Goal: Task Accomplishment & Management: Use online tool/utility

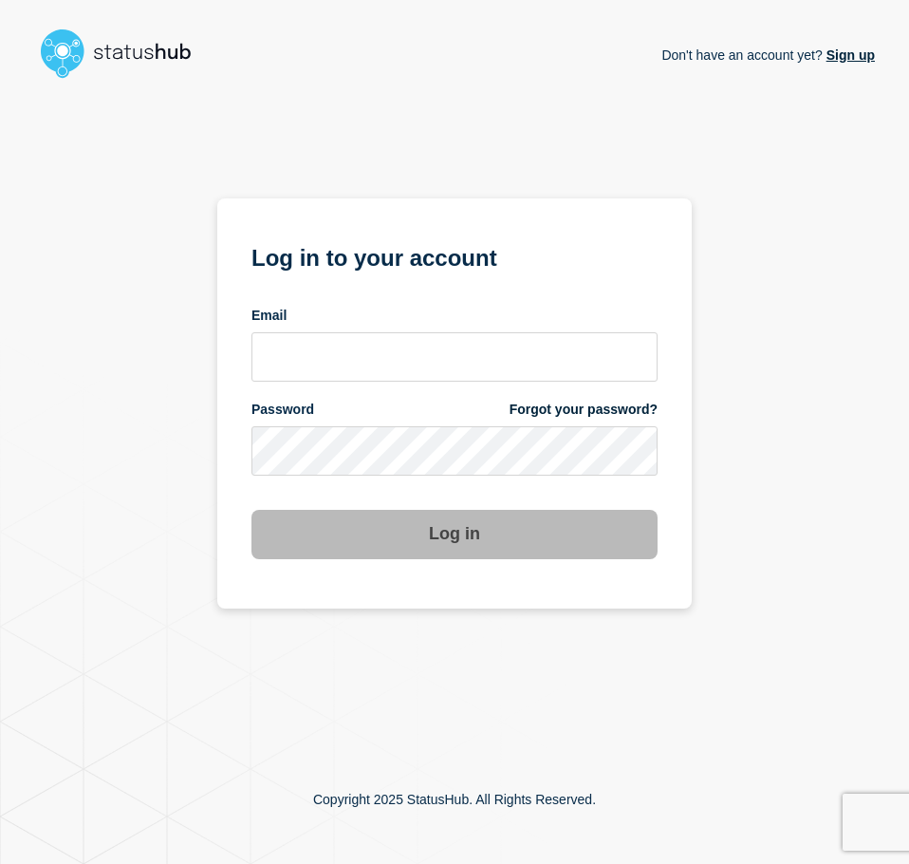
click at [352, 383] on form "Log in to your account Email Password Forgot your password? Log in" at bounding box center [454, 398] width 406 height 321
click at [354, 363] on input "email input" at bounding box center [454, 356] width 406 height 49
type input "caleb.stahr@conexon.us"
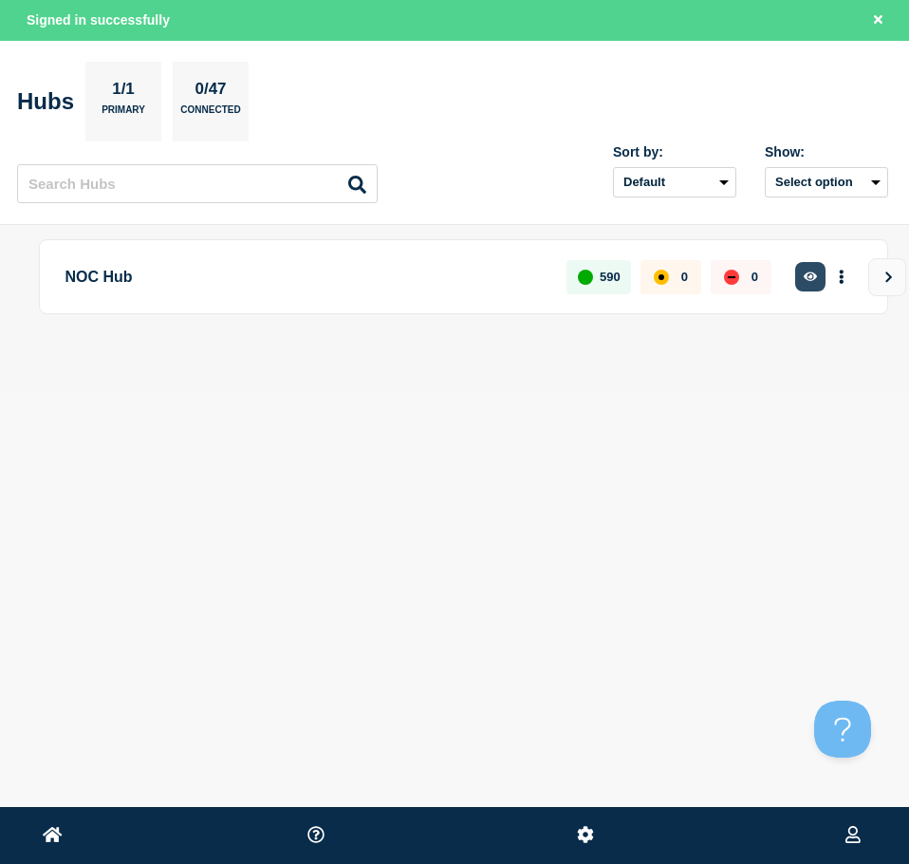
click at [798, 271] on button "button" at bounding box center [810, 276] width 31 height 29
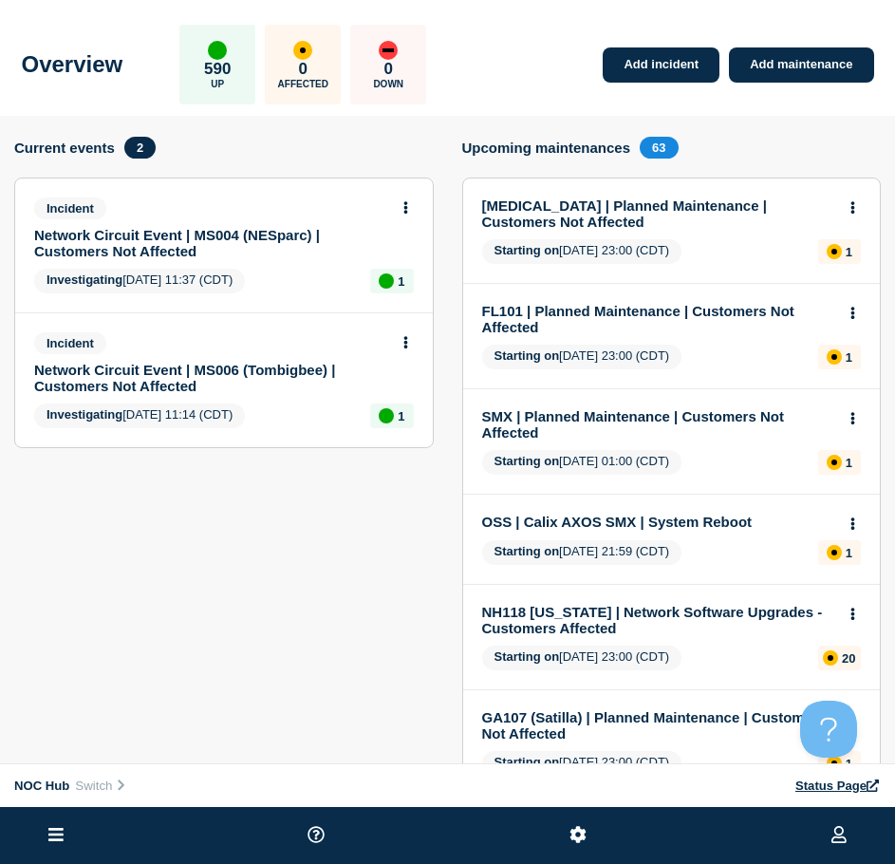
click at [233, 377] on link "Network Circuit Event | MS006 (Tombigbee) | Customers Not Affected" at bounding box center [211, 378] width 354 height 32
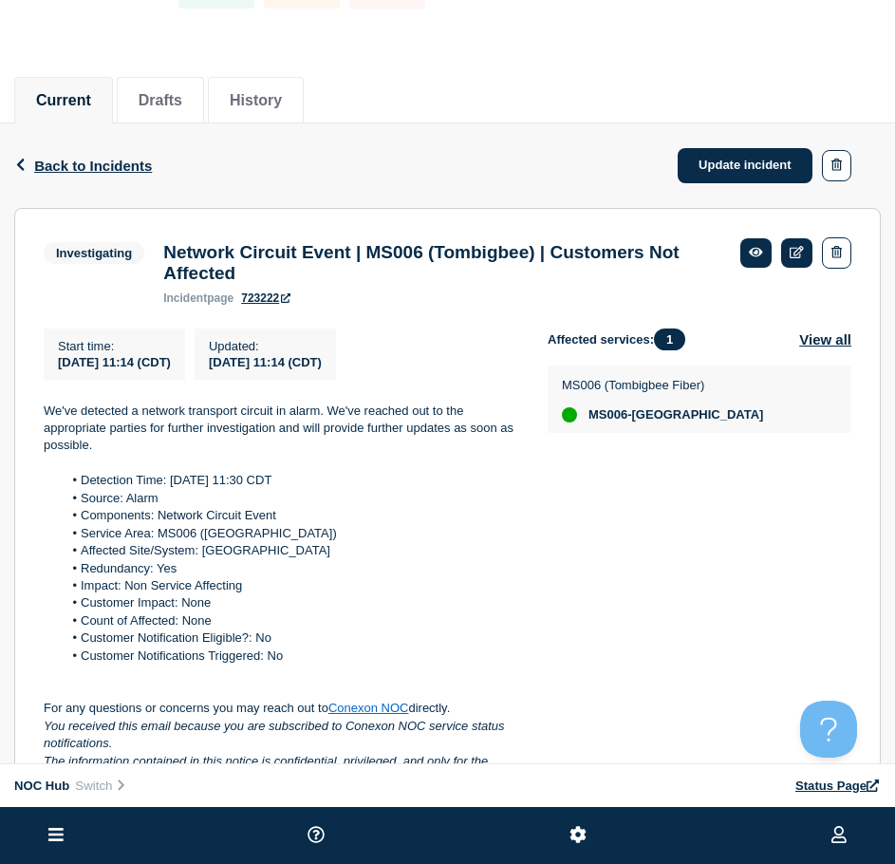
scroll to position [245, 0]
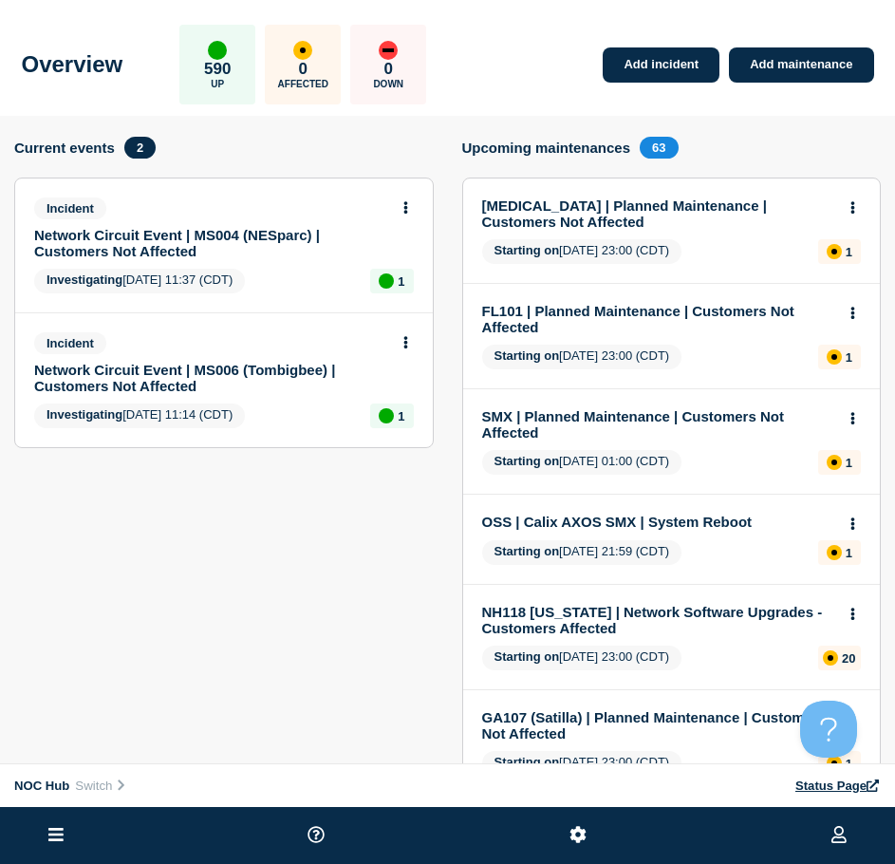
drag, startPoint x: 151, startPoint y: 239, endPoint x: 140, endPoint y: 184, distance: 56.0
click at [151, 238] on link "Network Circuit Event | MS004 (NESparc) | Customers Not Affected" at bounding box center [211, 243] width 354 height 32
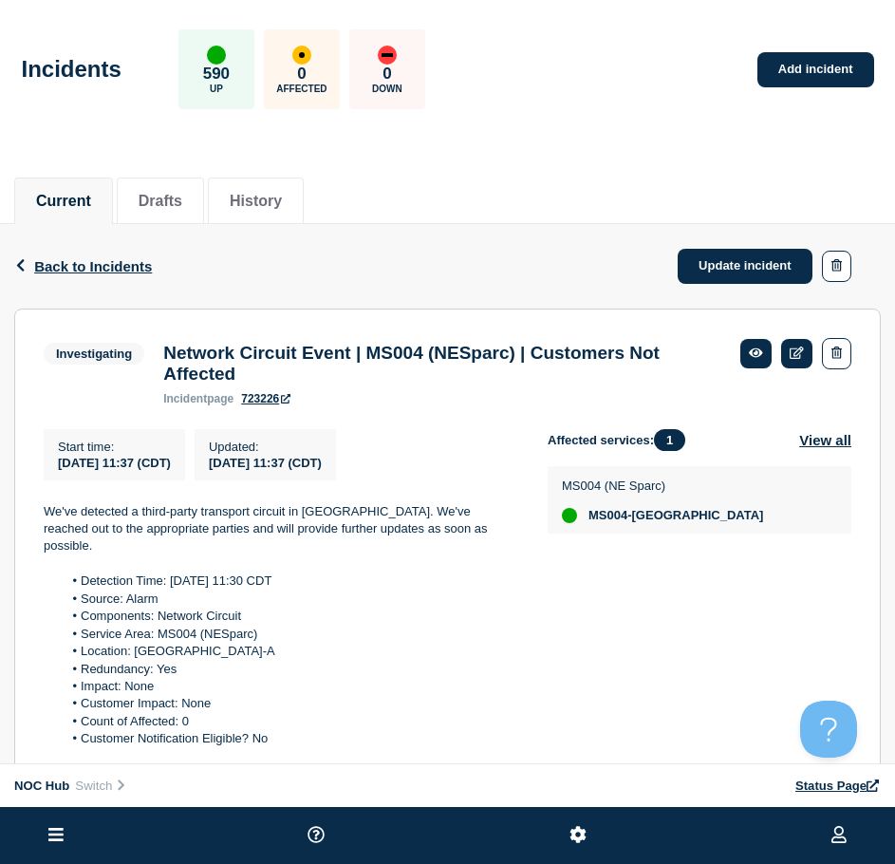
click at [238, 405] on div "incident page 723226" at bounding box center [442, 398] width 558 height 13
click at [254, 405] on link "723226" at bounding box center [265, 398] width 49 height 13
click at [121, 271] on span "Back to Incidents" at bounding box center [93, 266] width 118 height 16
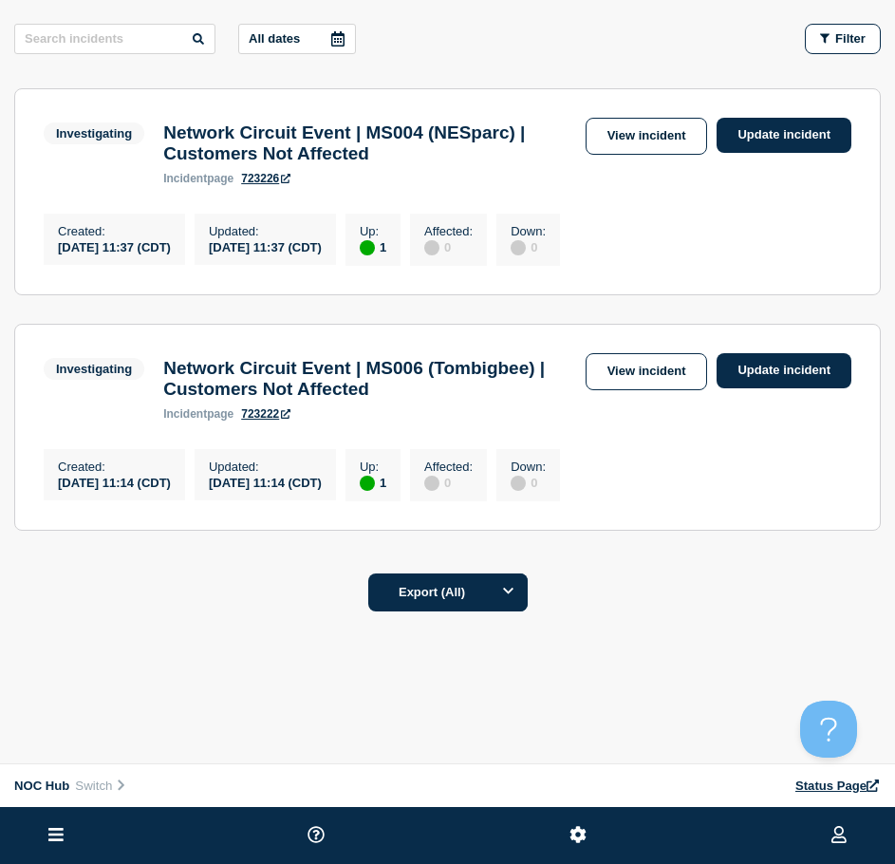
scroll to position [265, 0]
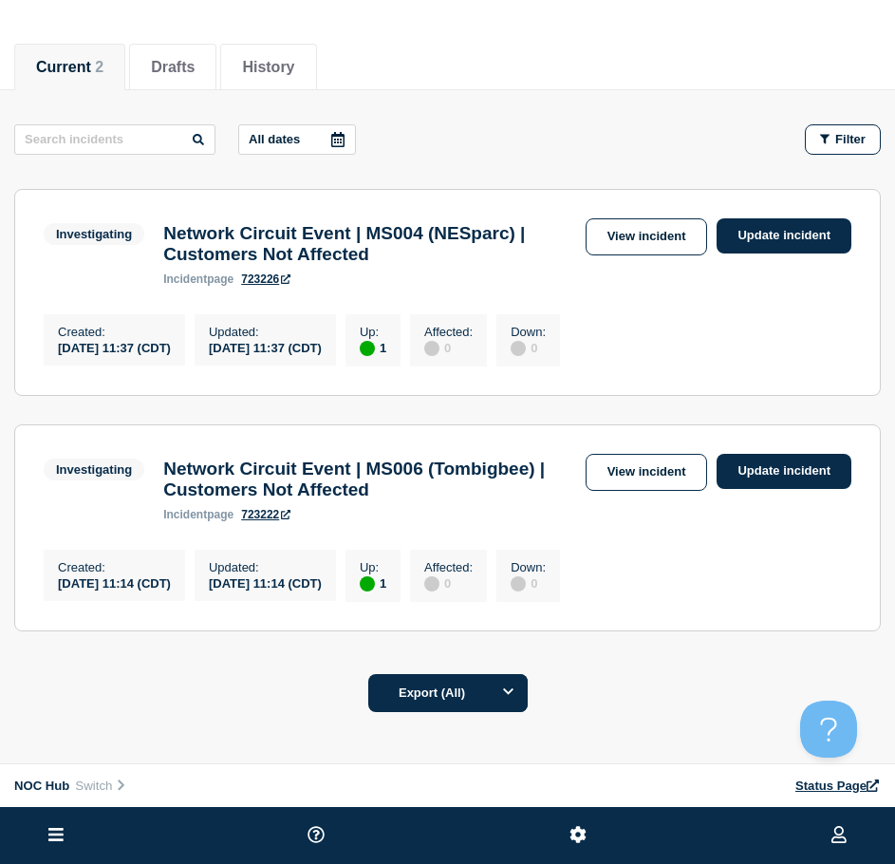
scroll to position [265, 0]
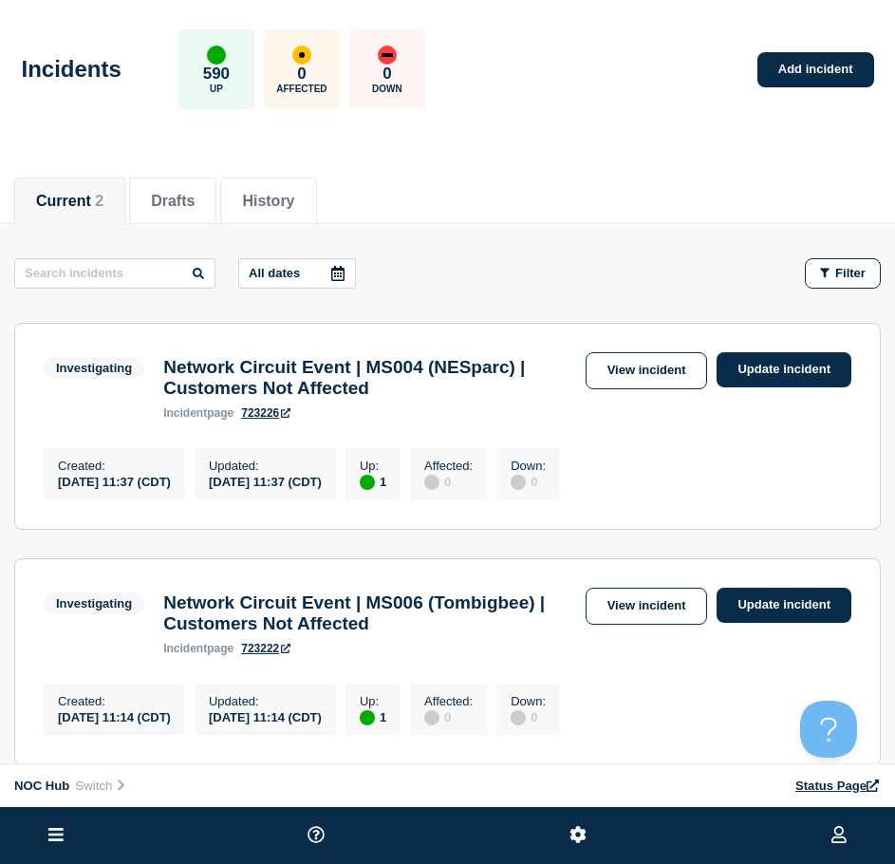
click at [846, 45] on div "Incidents 590 Up 0 Affected 0 Down Add incident" at bounding box center [447, 63] width 895 height 116
click at [828, 62] on link "Add incident" at bounding box center [815, 69] width 117 height 35
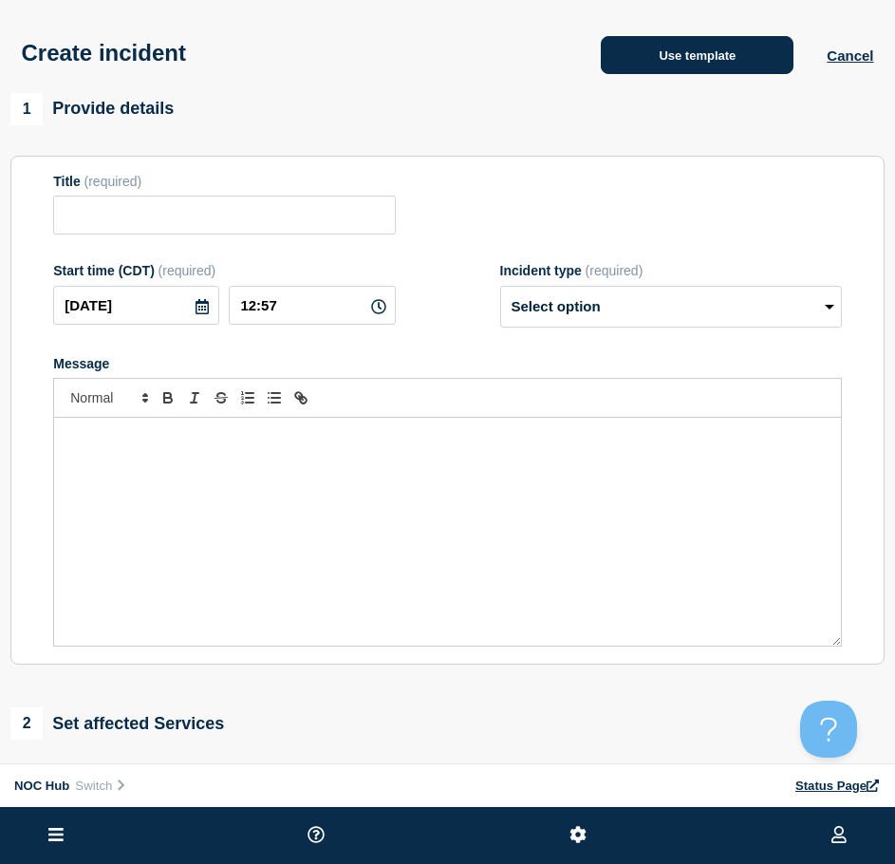
click at [715, 43] on button "Use template" at bounding box center [697, 55] width 193 height 38
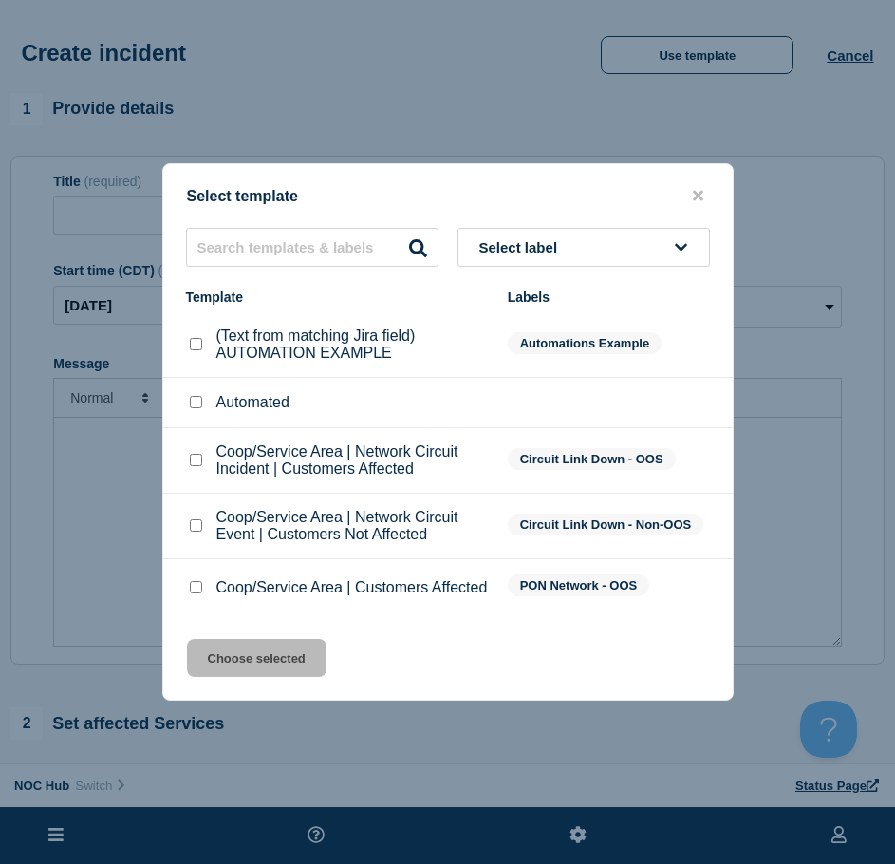
click at [707, 187] on button "close button" at bounding box center [698, 196] width 22 height 18
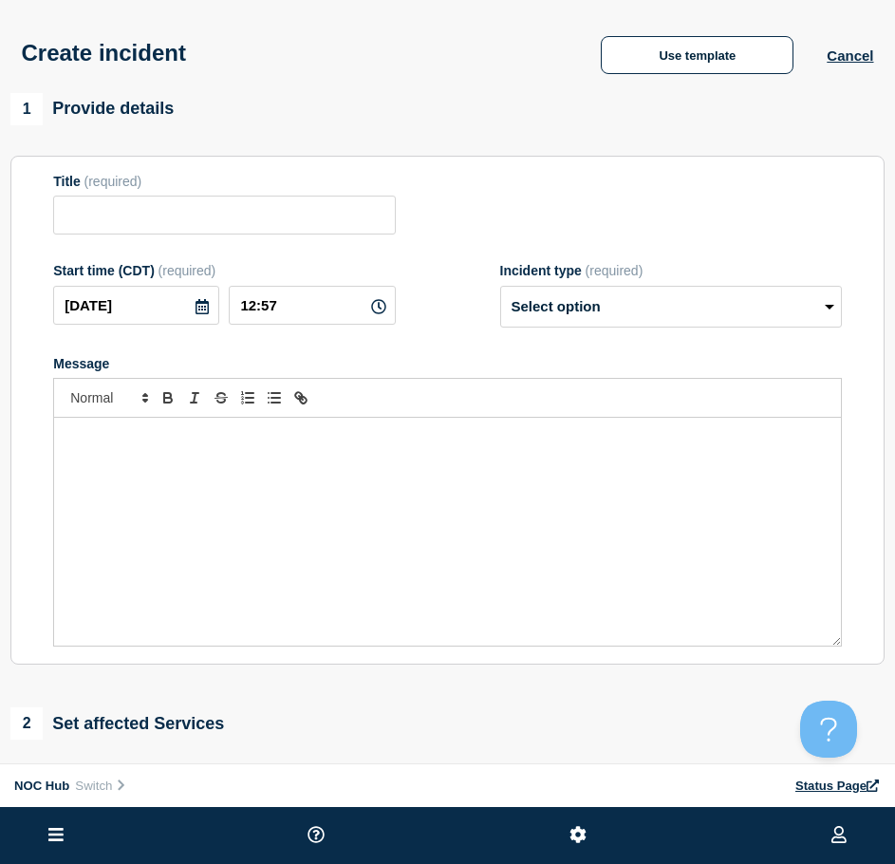
drag, startPoint x: 493, startPoint y: 192, endPoint x: 482, endPoint y: 162, distance: 31.2
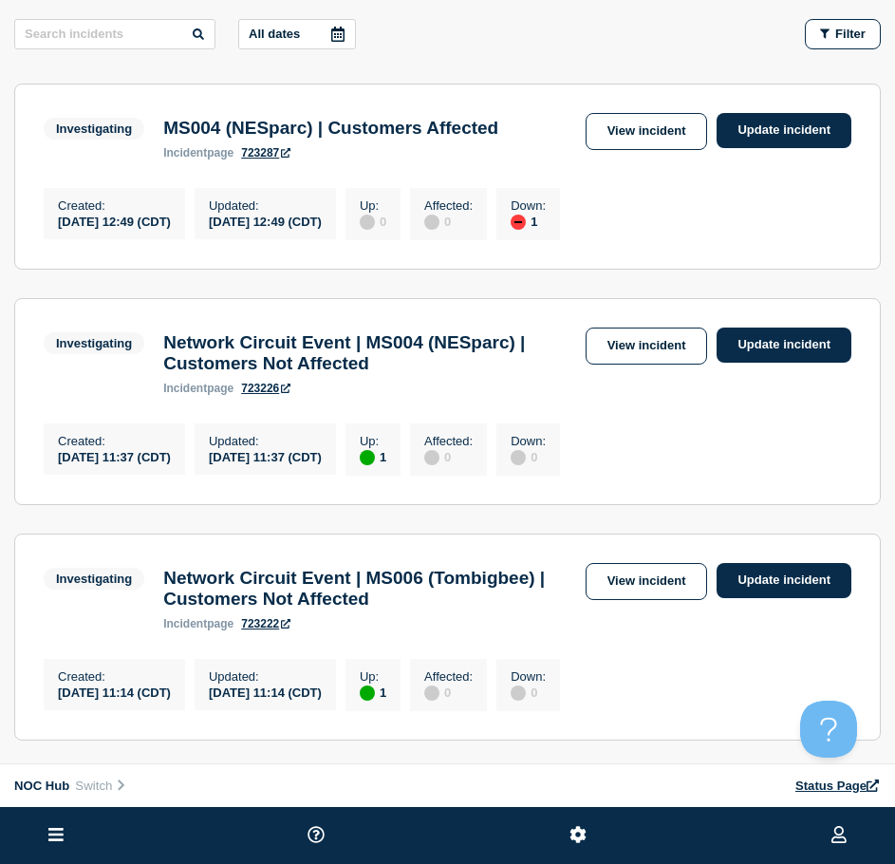
scroll to position [285, 0]
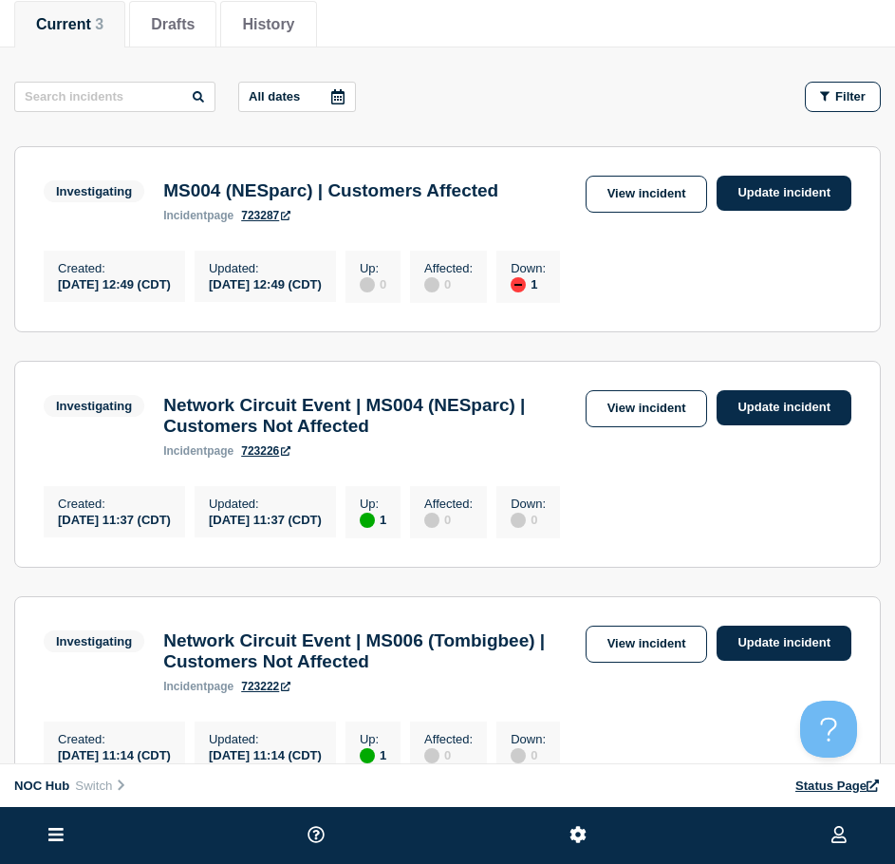
scroll to position [285, 0]
